Goal: Contribute content

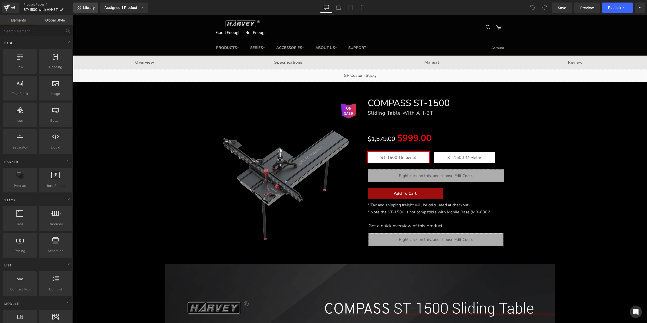
click at [87, 7] on span "Library" at bounding box center [89, 7] width 12 height 5
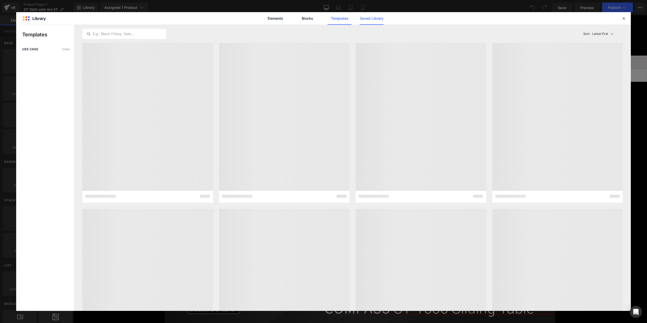
click at [376, 22] on link "Saved Library" at bounding box center [372, 18] width 24 height 13
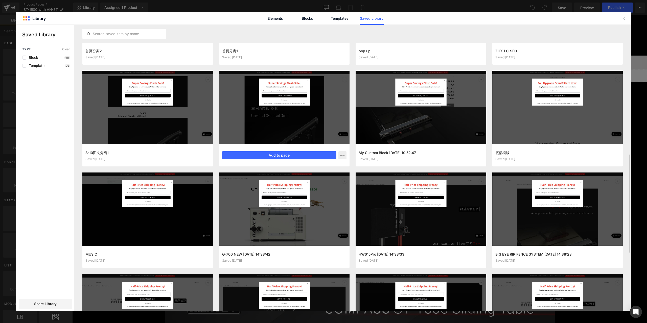
scroll to position [392, 0]
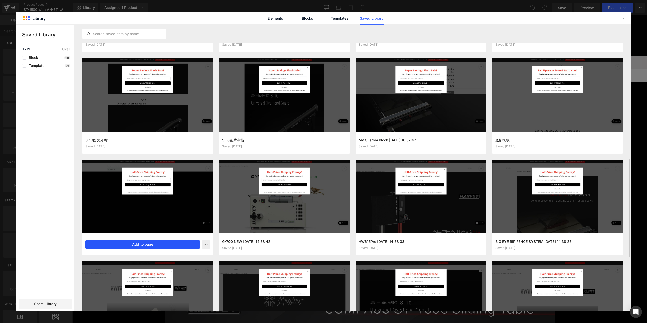
click at [166, 244] on button "Add to page" at bounding box center [142, 245] width 114 height 8
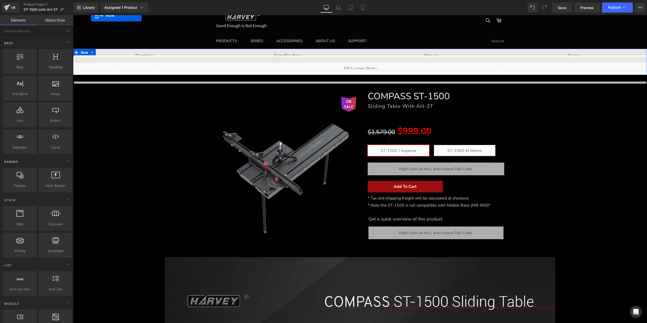
scroll to position [0, 0]
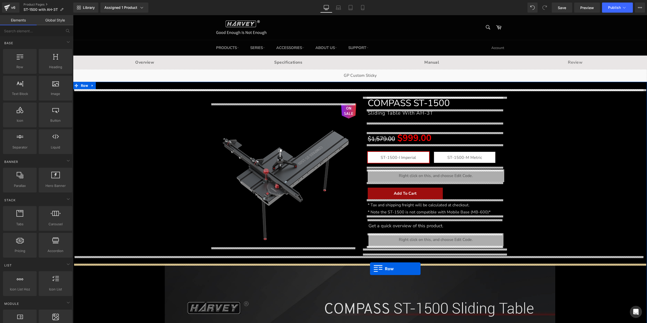
drag, startPoint x: 211, startPoint y: 194, endPoint x: 370, endPoint y: 269, distance: 176.0
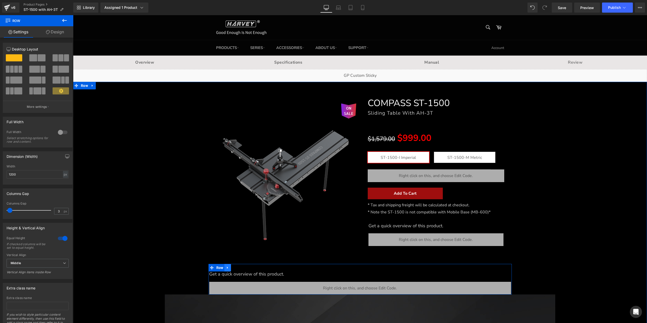
click at [224, 268] on link at bounding box center [227, 268] width 7 height 8
click at [239, 267] on icon at bounding box center [241, 268] width 4 height 4
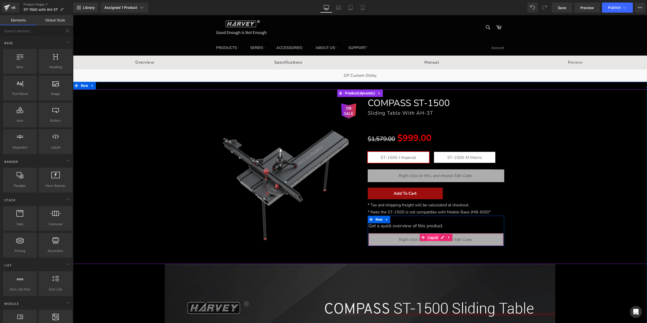
click at [431, 238] on span "Liquid" at bounding box center [432, 238] width 13 height 8
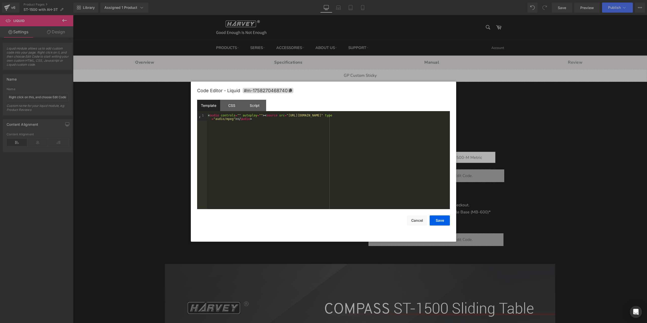
click at [509, 164] on div at bounding box center [323, 161] width 647 height 323
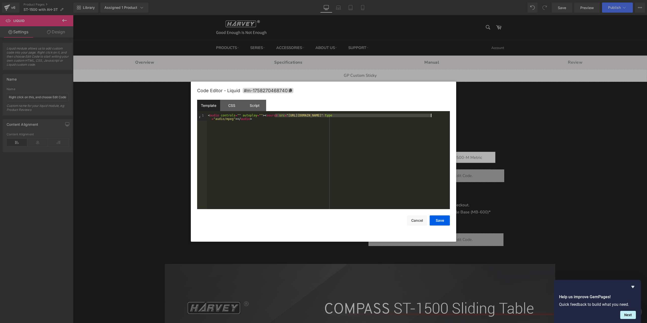
drag, startPoint x: 274, startPoint y: 115, endPoint x: 431, endPoint y: 116, distance: 156.1
click at [431, 116] on div "< audio controls = "" autoplay = "" > < source src = "[URL][DOMAIN_NAME]" type …" at bounding box center [328, 169] width 243 height 110
drag, startPoint x: 259, startPoint y: 120, endPoint x: 275, endPoint y: 115, distance: 16.3
click at [275, 115] on div "< audio controls = "" autoplay = "" > < source src = "[URL][DOMAIN_NAME] -6a4fb…" at bounding box center [328, 169] width 243 height 110
click at [414, 221] on button "Cancel" at bounding box center [417, 221] width 20 height 10
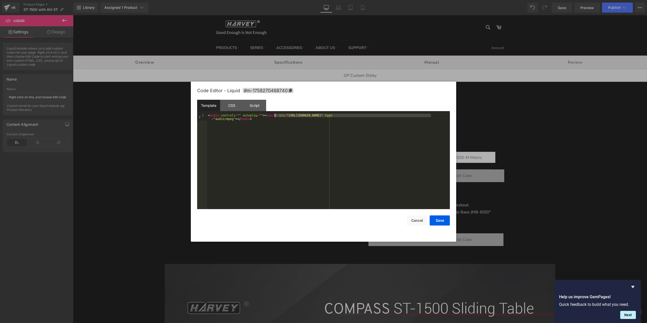
drag, startPoint x: 430, startPoint y: 115, endPoint x: 274, endPoint y: 115, distance: 156.1
click at [274, 115] on div "< audio controls = "" autoplay = "" > < source src = "[URL][DOMAIN_NAME]" type …" at bounding box center [328, 169] width 243 height 110
click at [441, 221] on button "Save" at bounding box center [440, 221] width 20 height 10
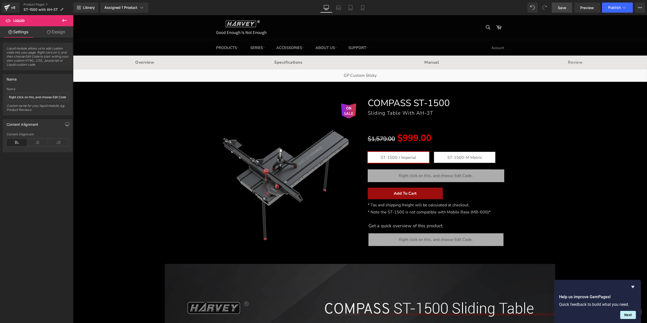
click at [565, 7] on span "Save" at bounding box center [562, 7] width 8 height 5
click at [609, 7] on span "Publish" at bounding box center [614, 8] width 13 height 4
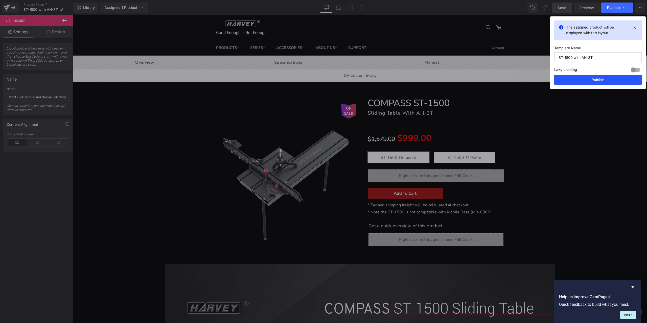
click at [597, 80] on button "Publish" at bounding box center [597, 80] width 87 height 10
